Goal: Navigation & Orientation: Find specific page/section

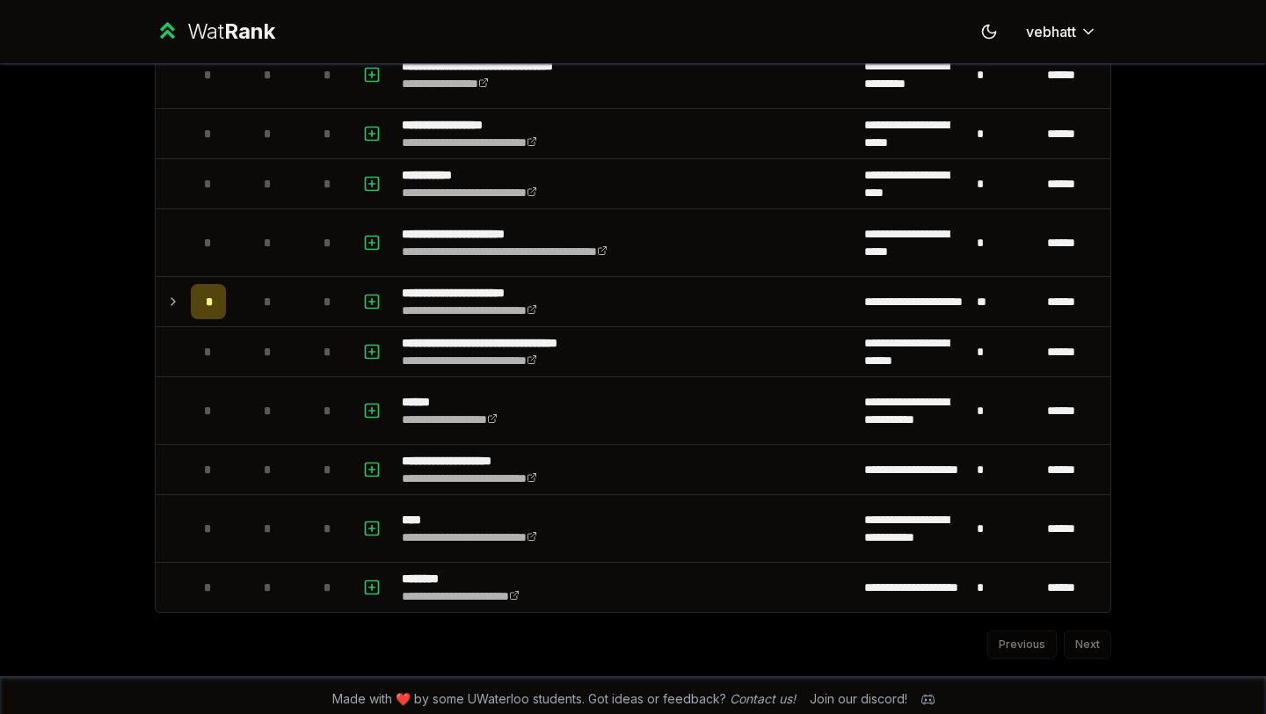
scroll to position [1993, 0]
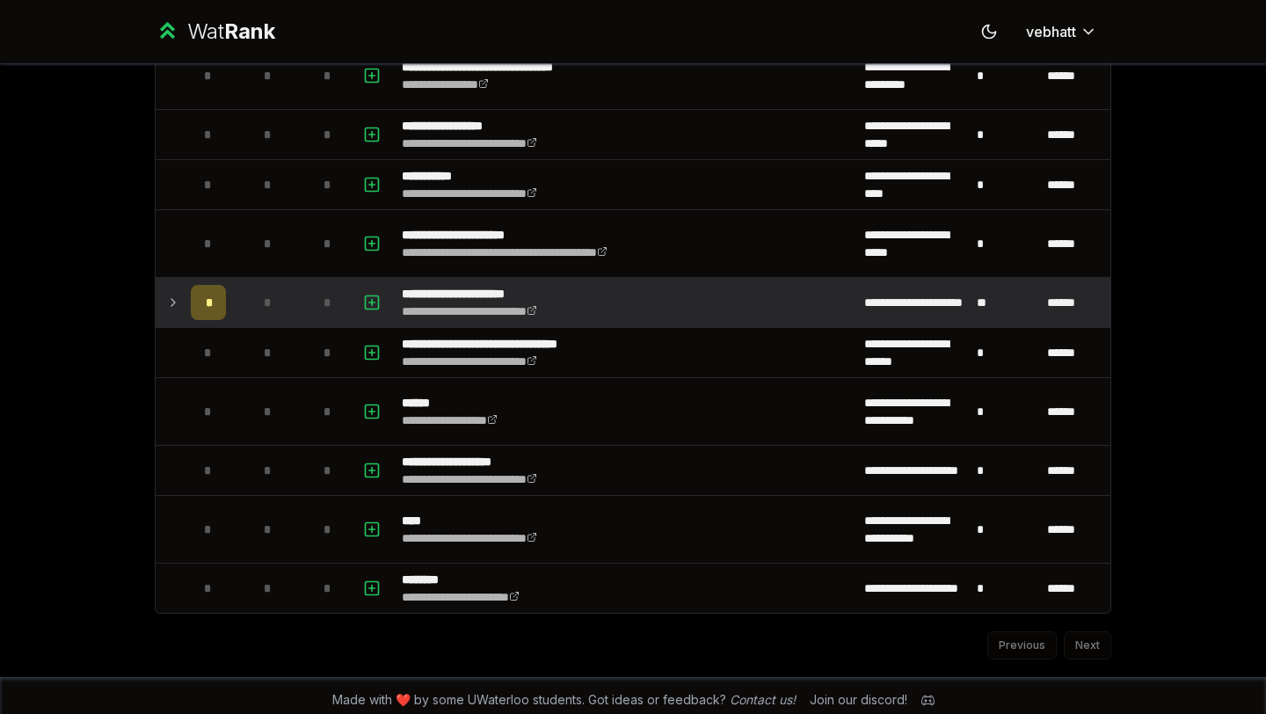
click at [170, 300] on icon at bounding box center [173, 302] width 14 height 21
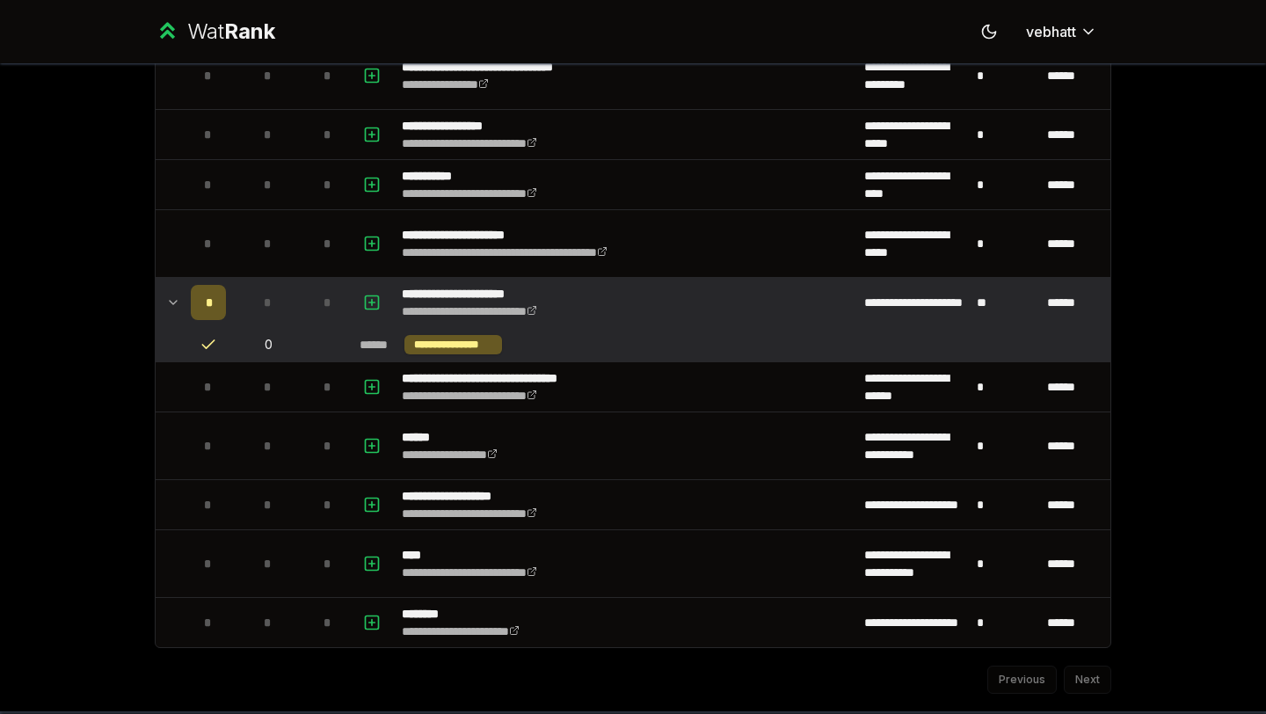
click at [170, 301] on icon at bounding box center [173, 303] width 7 height 4
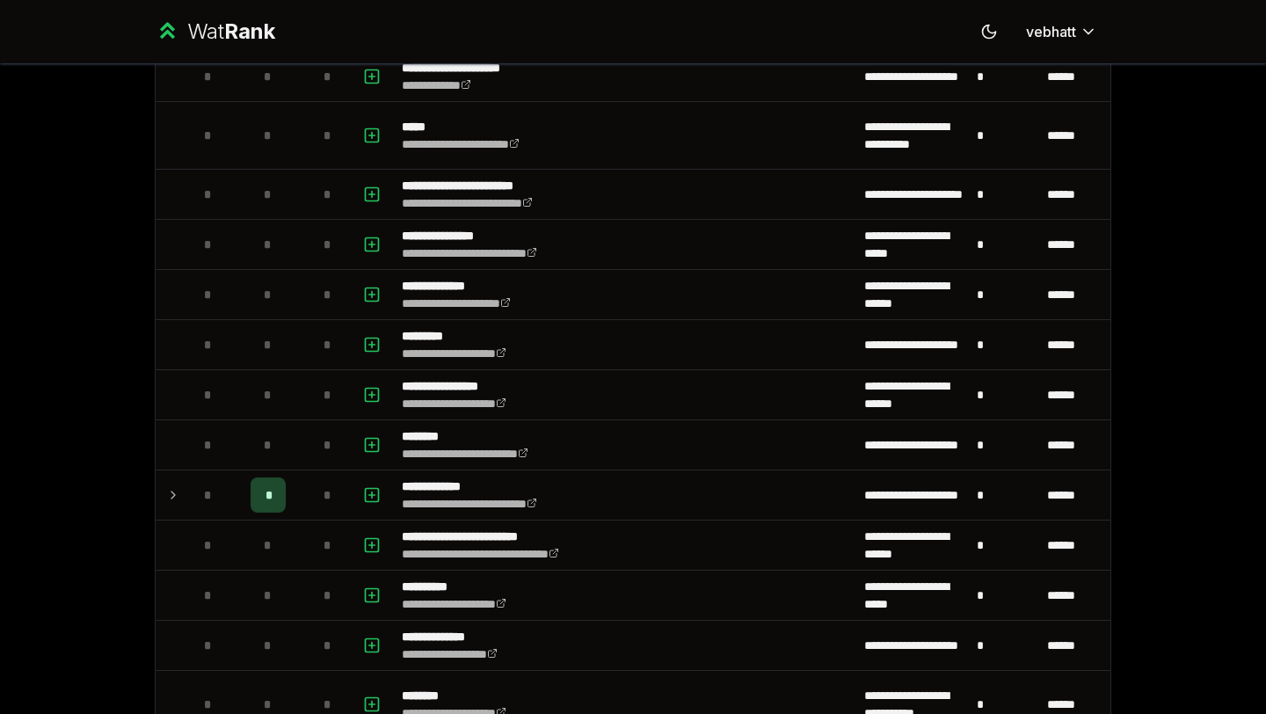
scroll to position [869, 0]
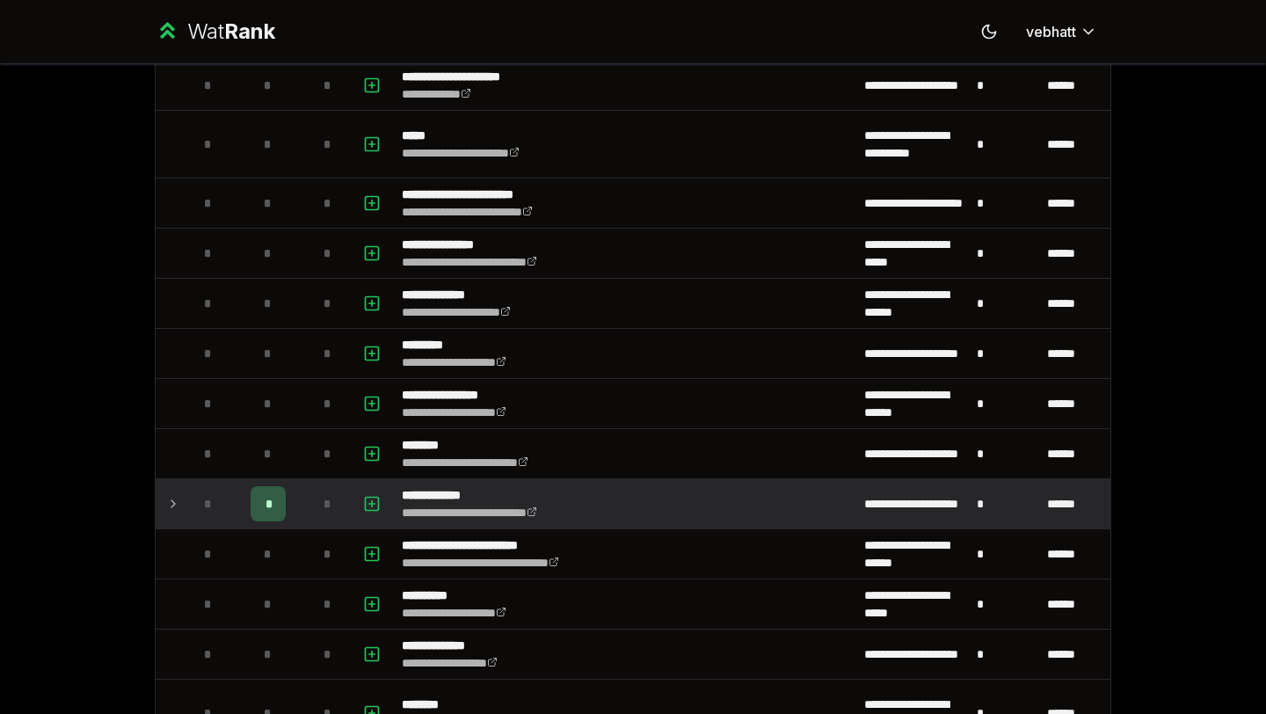
click at [169, 511] on icon at bounding box center [173, 503] width 14 height 21
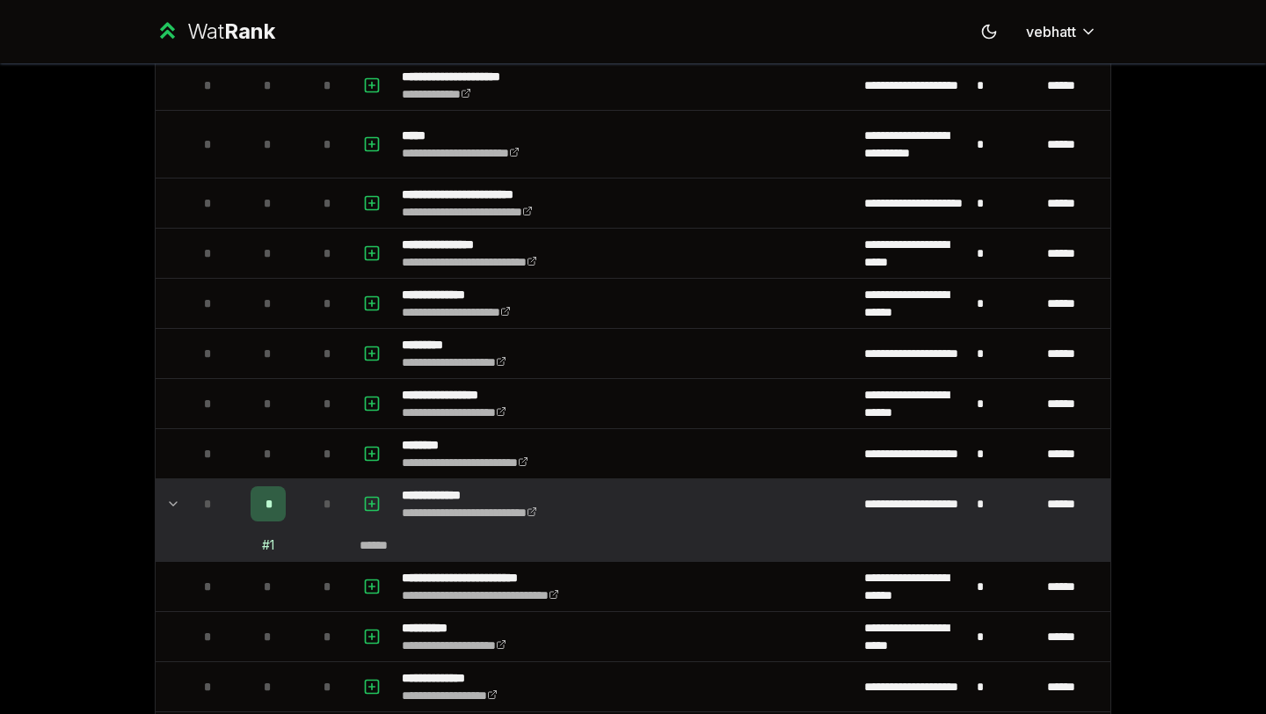
click at [172, 498] on icon at bounding box center [173, 503] width 14 height 21
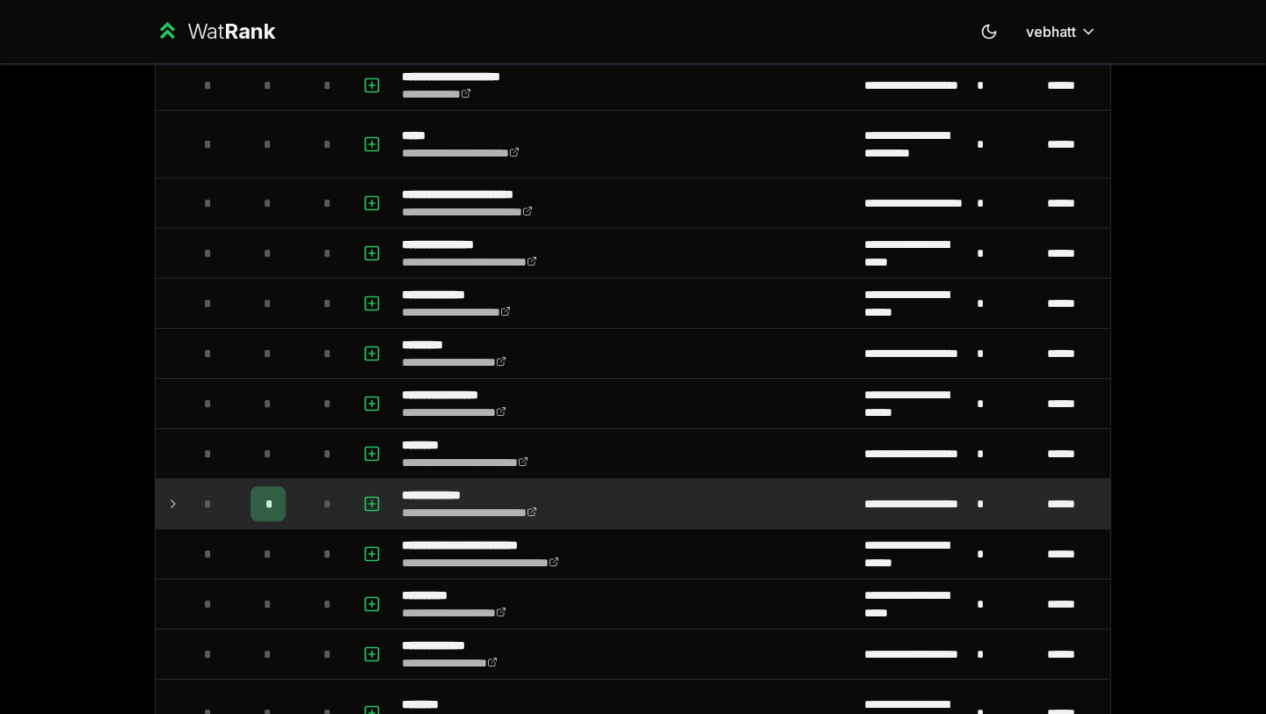
click at [172, 498] on icon at bounding box center [173, 503] width 14 height 21
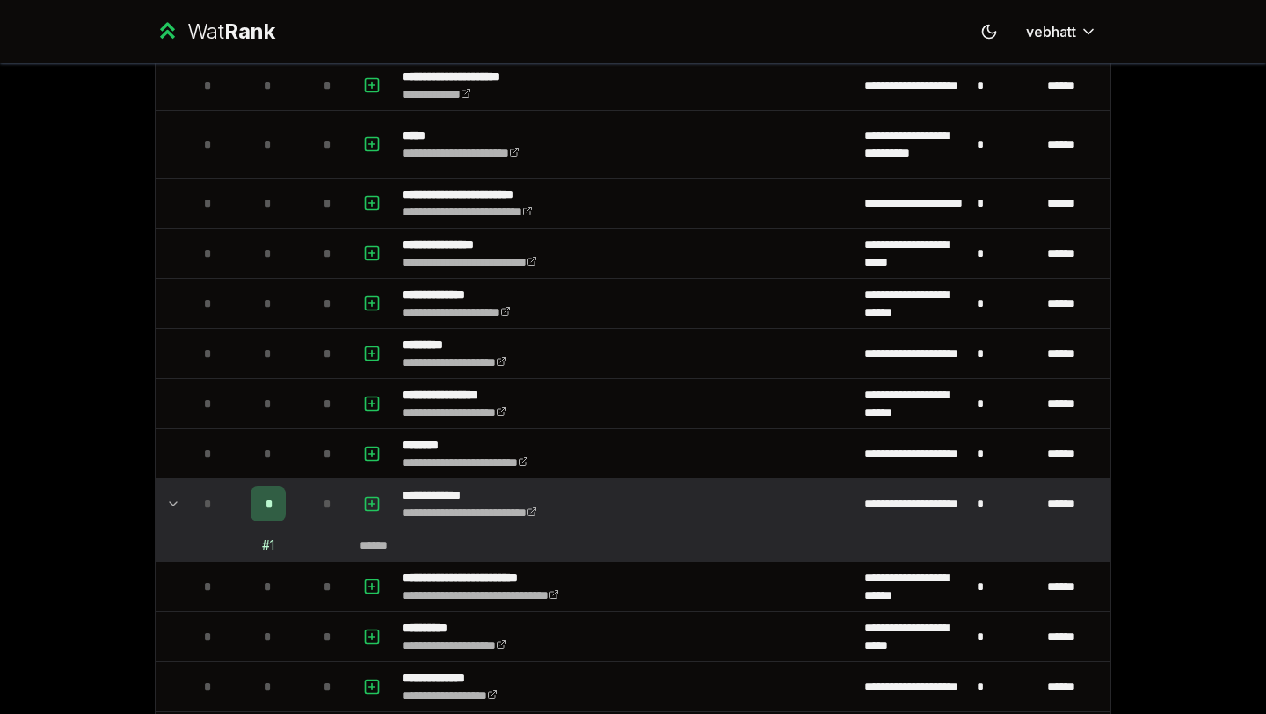
click at [172, 498] on icon at bounding box center [173, 503] width 14 height 21
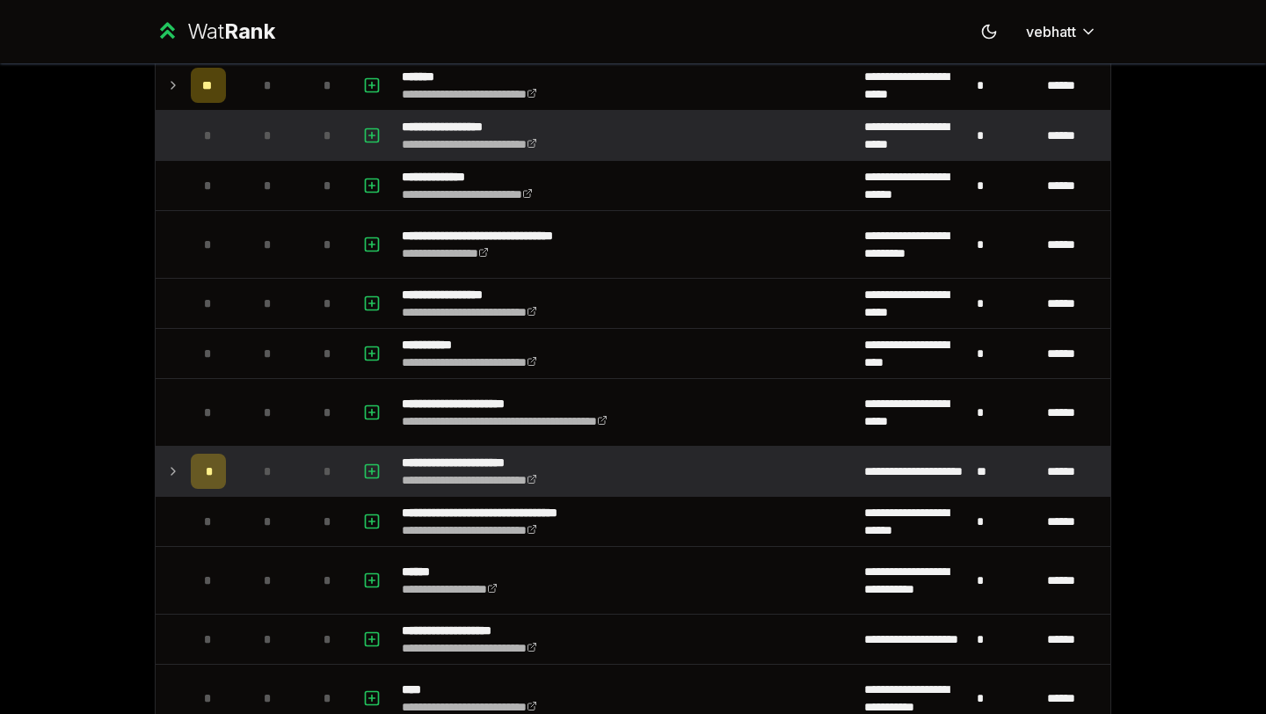
scroll to position [2002, 0]
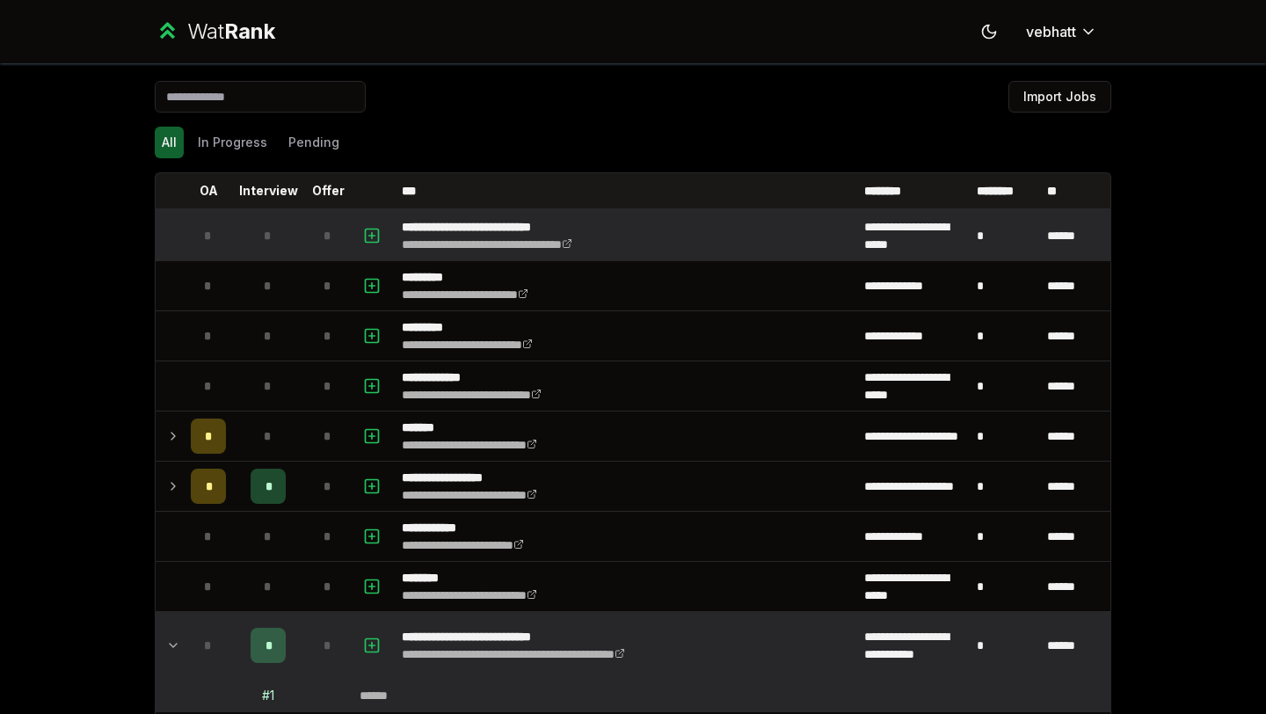
scroll to position [127, 0]
